Goal: Check status: Check status

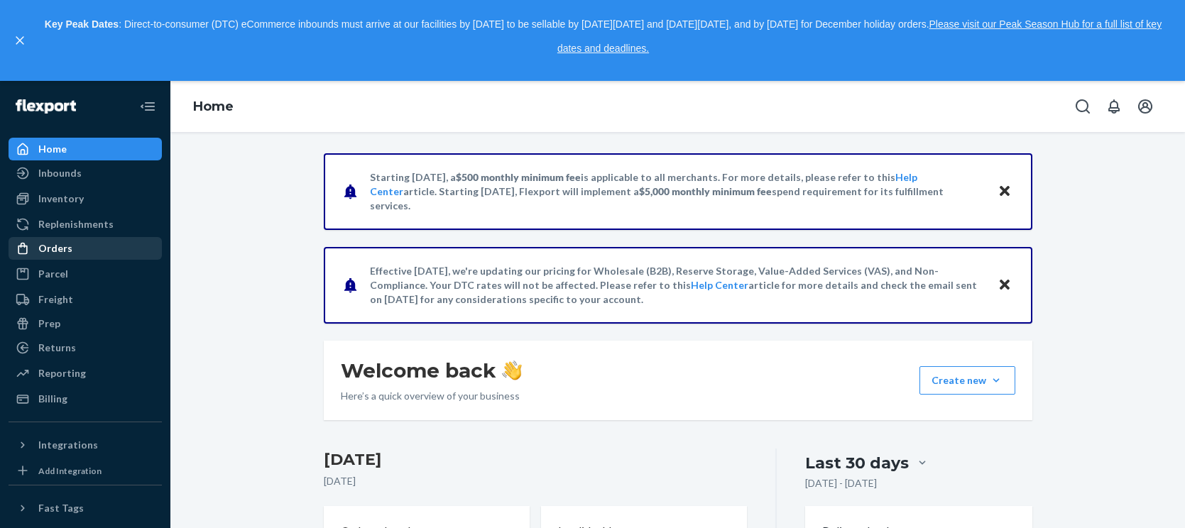
click at [58, 249] on div "Orders" at bounding box center [55, 248] width 34 height 14
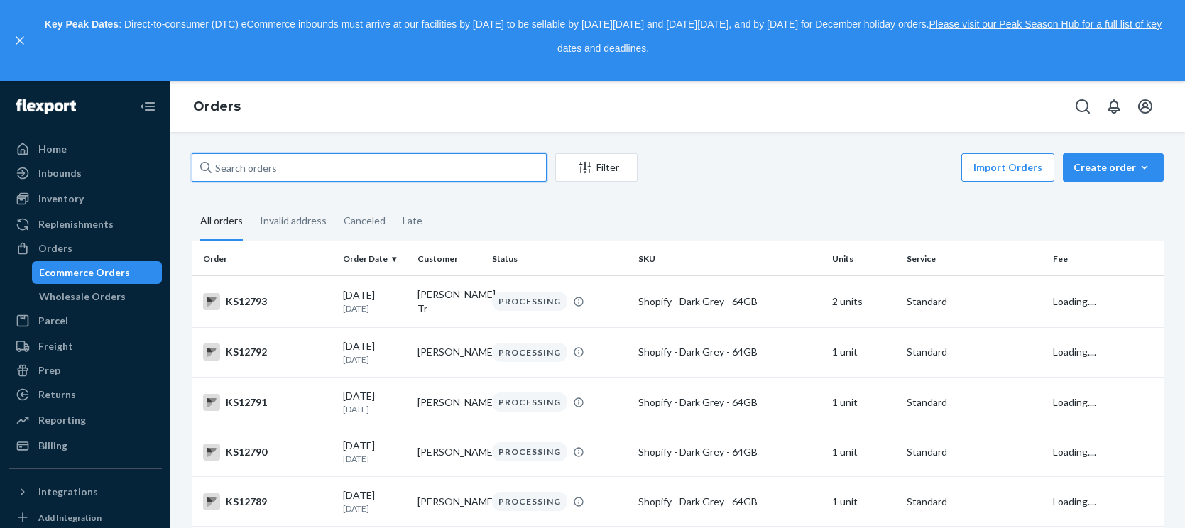
click at [453, 165] on input "text" at bounding box center [369, 167] width 355 height 28
paste input "KS12548"
type input "KS12548"
